Goal: Task Accomplishment & Management: Manage account settings

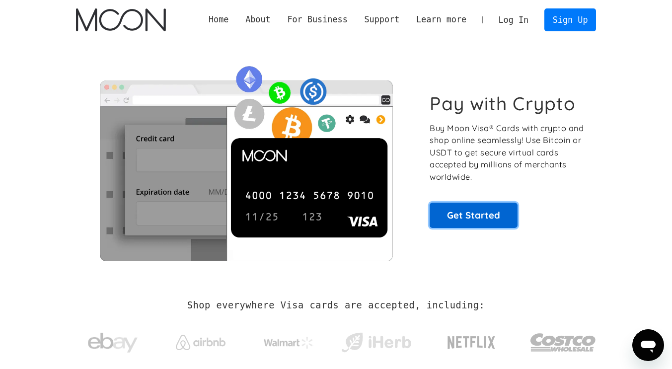
click at [471, 220] on link "Get Started" at bounding box center [473, 215] width 88 height 25
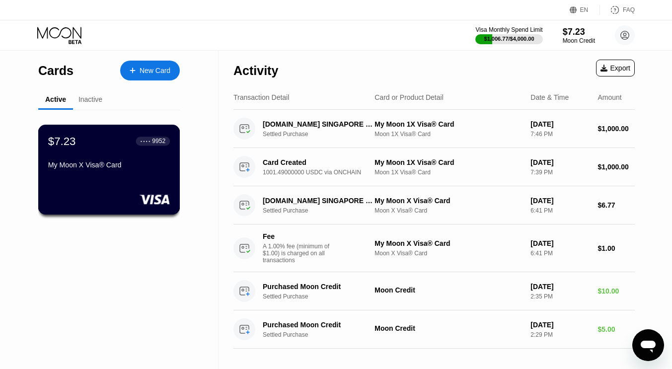
click at [125, 189] on div "$7.23 ● ● ● ● 9952 My Moon X Visa® Card" at bounding box center [109, 170] width 142 height 90
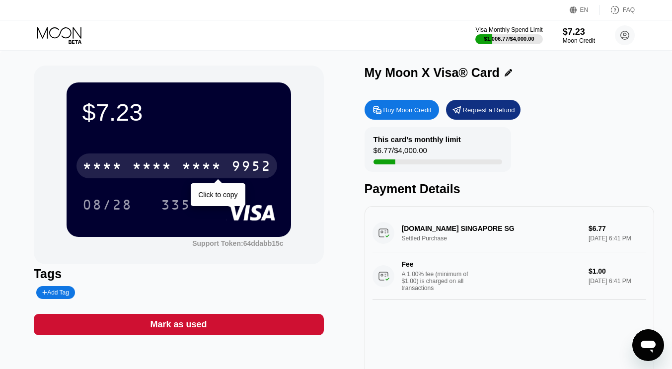
click at [220, 175] on div "* * * *" at bounding box center [202, 167] width 40 height 16
